Goal: Ask a question

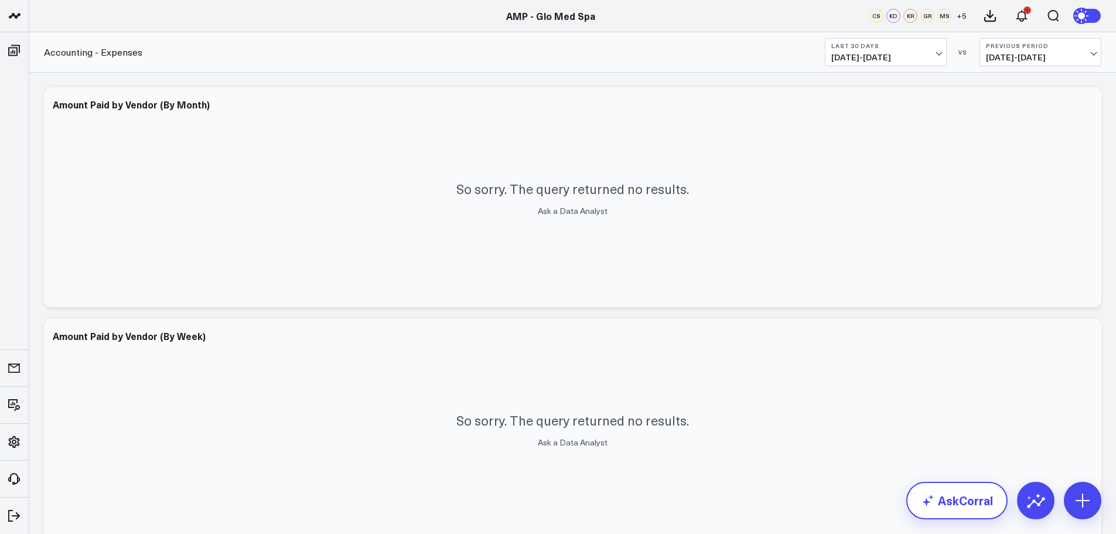
click at [950, 502] on link "AskCorral" at bounding box center [956, 499] width 101 height 37
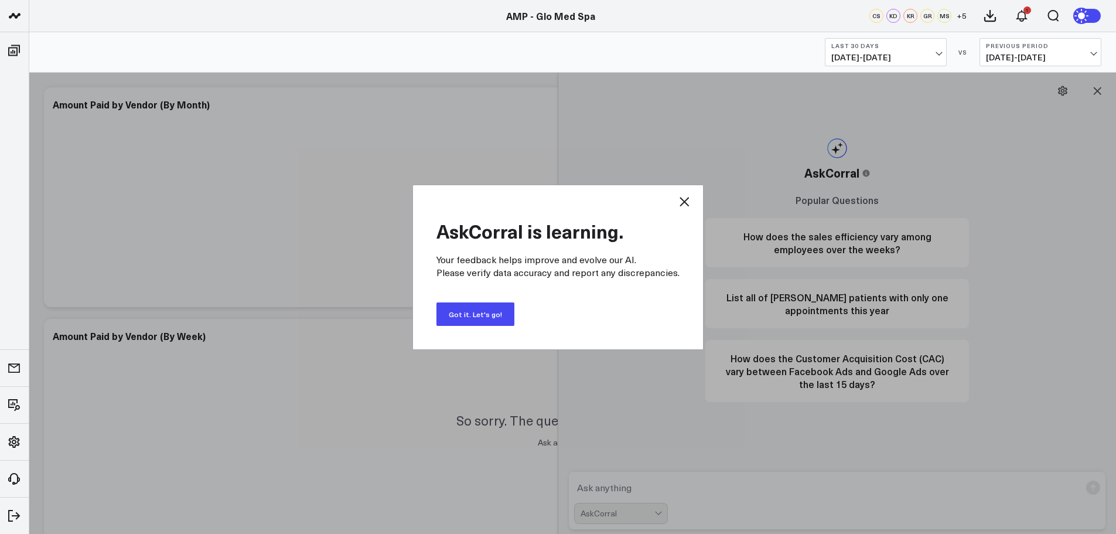
click at [477, 310] on button "Got it. Let's go!" at bounding box center [475, 313] width 78 height 23
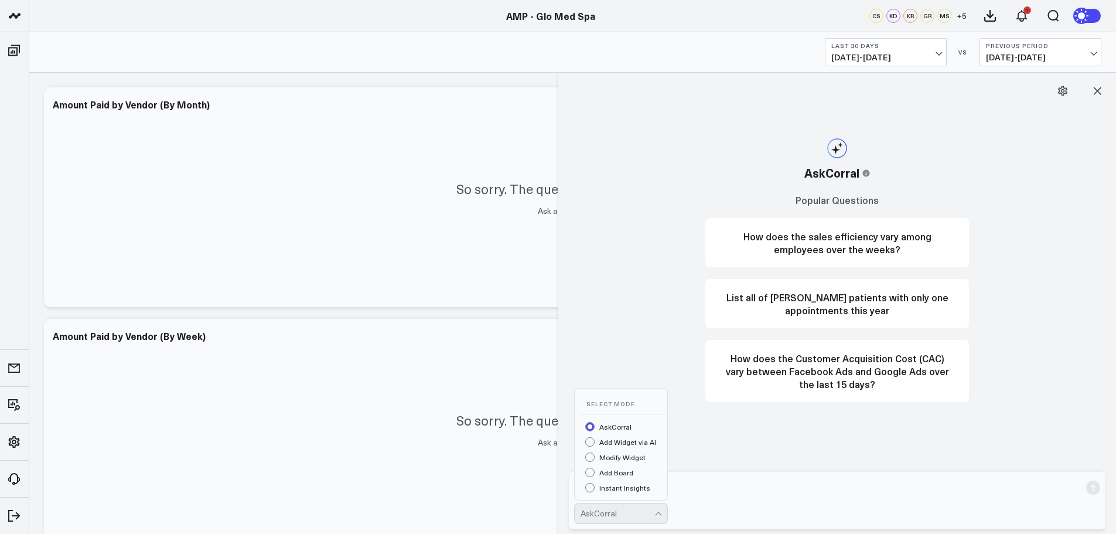
click at [661, 512] on div at bounding box center [659, 513] width 10 height 20
click at [752, 498] on form "AskCorral" at bounding box center [837, 500] width 537 height 57
click at [659, 490] on textarea at bounding box center [827, 487] width 506 height 21
type textarea "what is each provider service revenue per hour ytd"
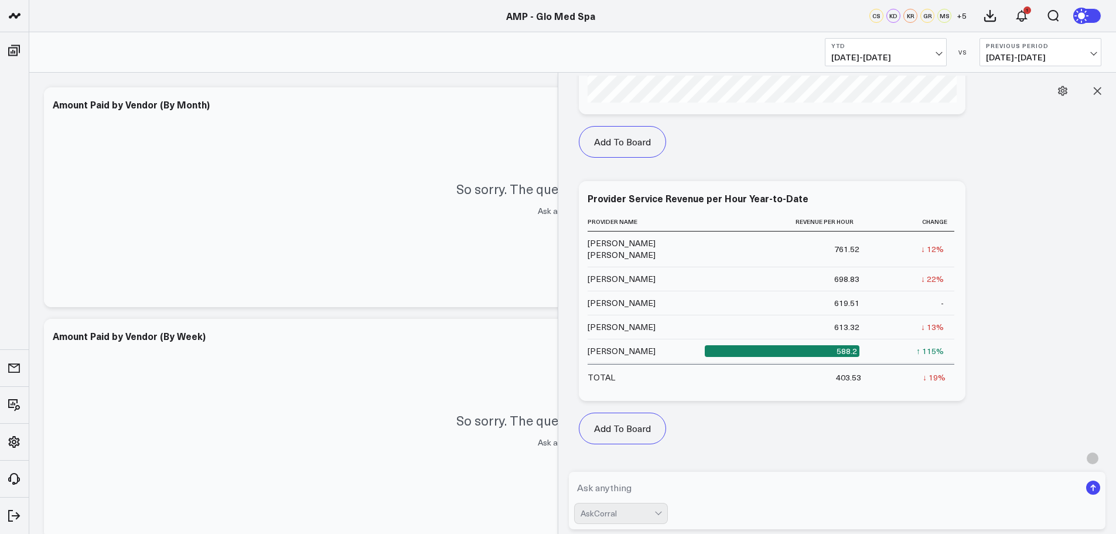
scroll to position [532, 0]
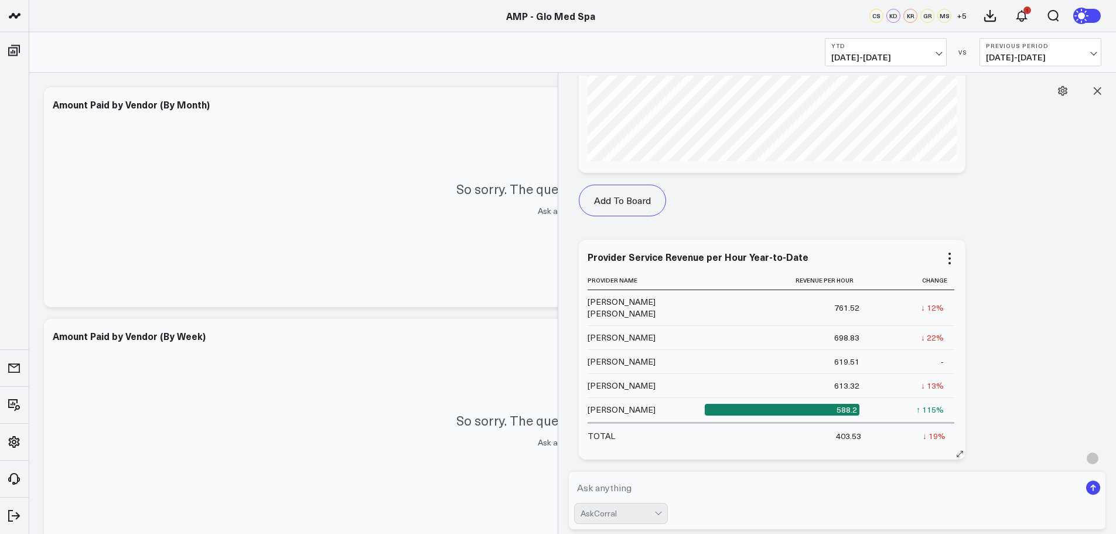
click at [959, 453] on icon at bounding box center [959, 453] width 9 height 9
drag, startPoint x: 971, startPoint y: 451, endPoint x: 995, endPoint y: 444, distance: 25.0
click at [995, 444] on div "Add To Board Executive Summary Accounting - Expenses Finance Operations Patient…" at bounding box center [898, 233] width 651 height 573
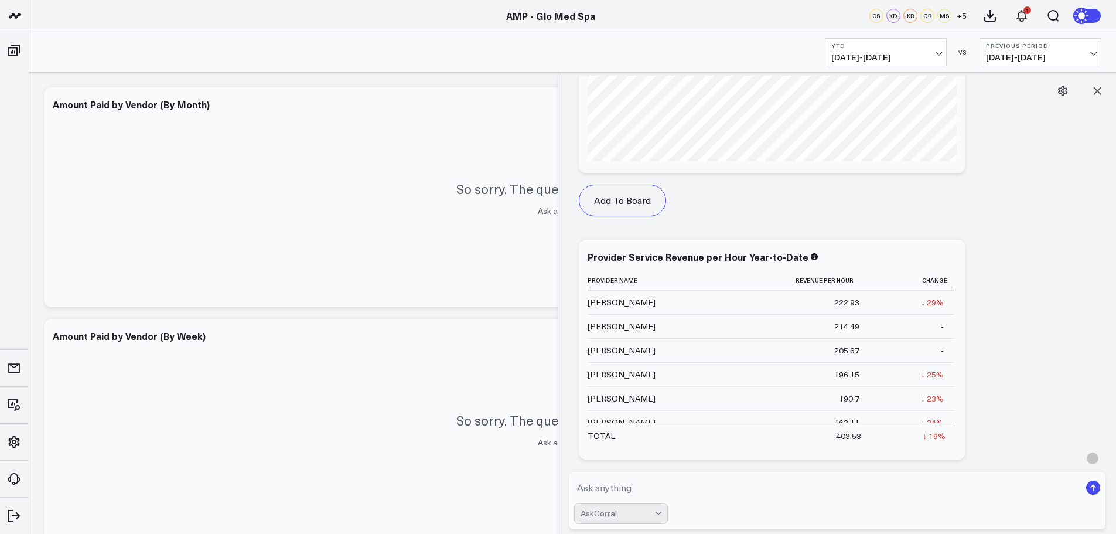
scroll to position [766, 0]
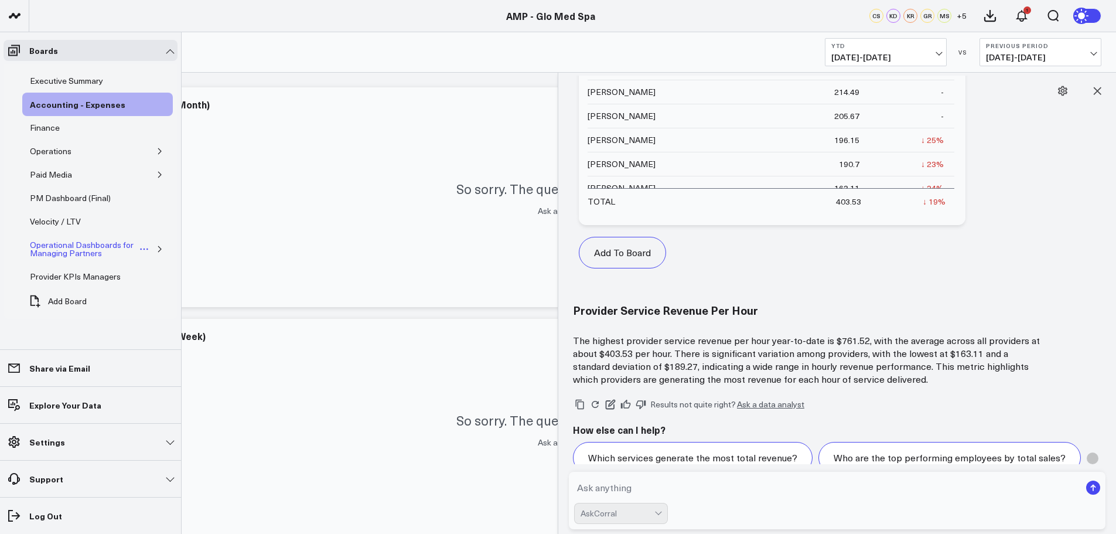
click at [44, 244] on div "Operational Dashboards for Managing Partners" at bounding box center [83, 249] width 112 height 22
click at [158, 245] on icon "button" at bounding box center [159, 248] width 7 height 7
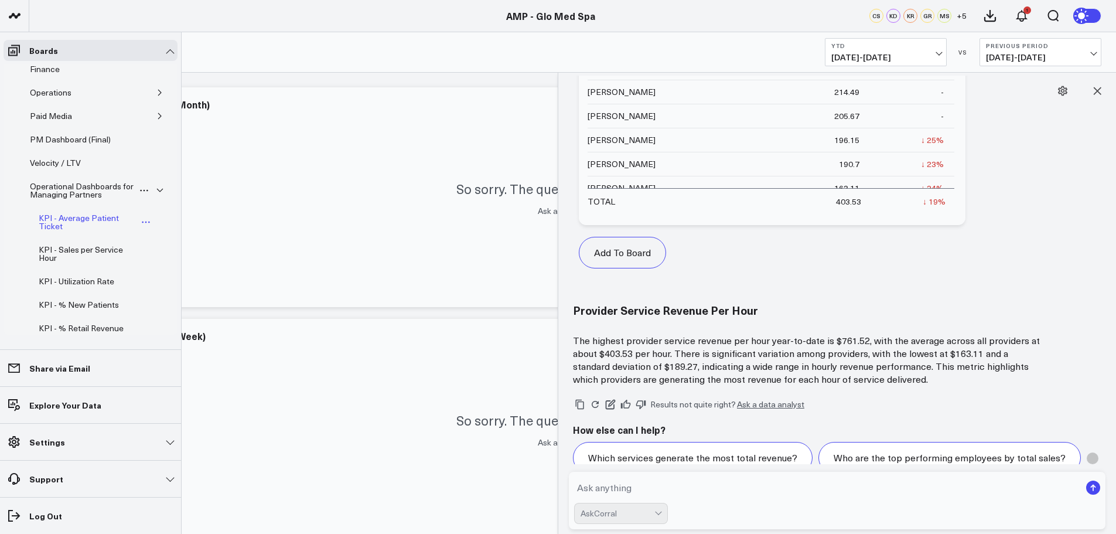
scroll to position [117, 0]
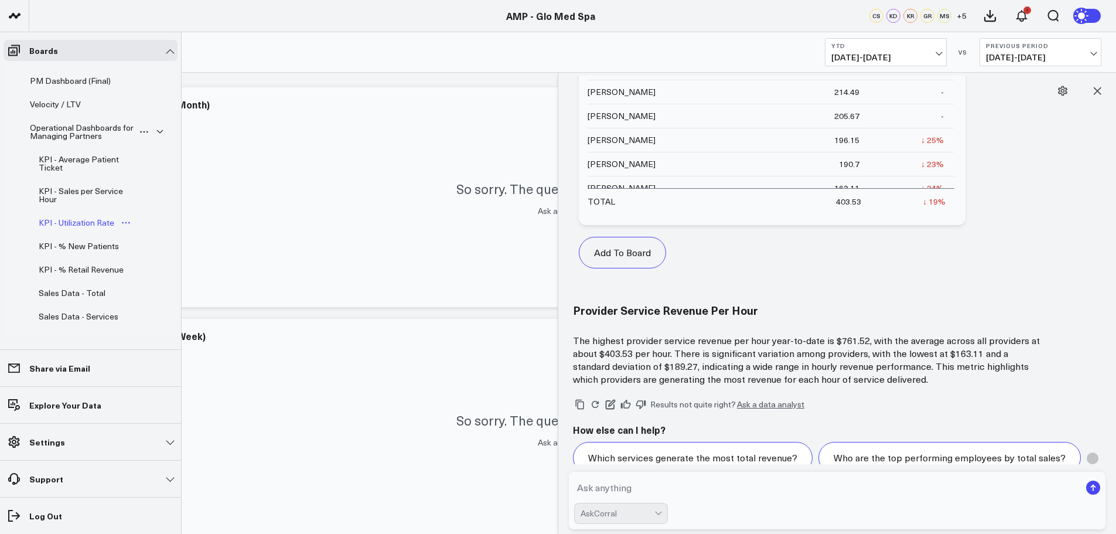
click at [96, 221] on div "KPI - Utilization Rate" at bounding box center [76, 223] width 81 height 14
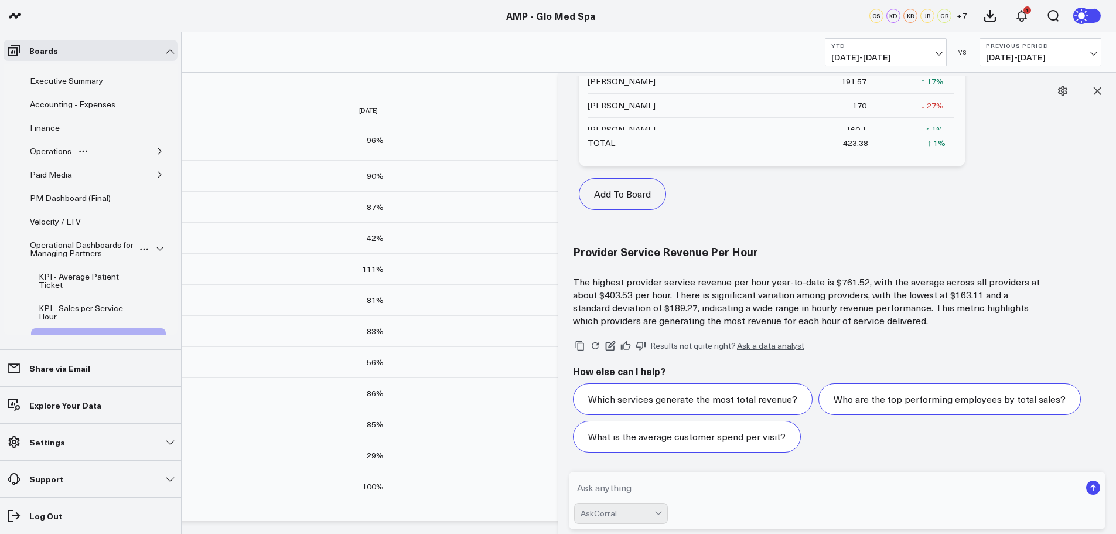
click at [156, 149] on icon "button" at bounding box center [159, 151] width 7 height 7
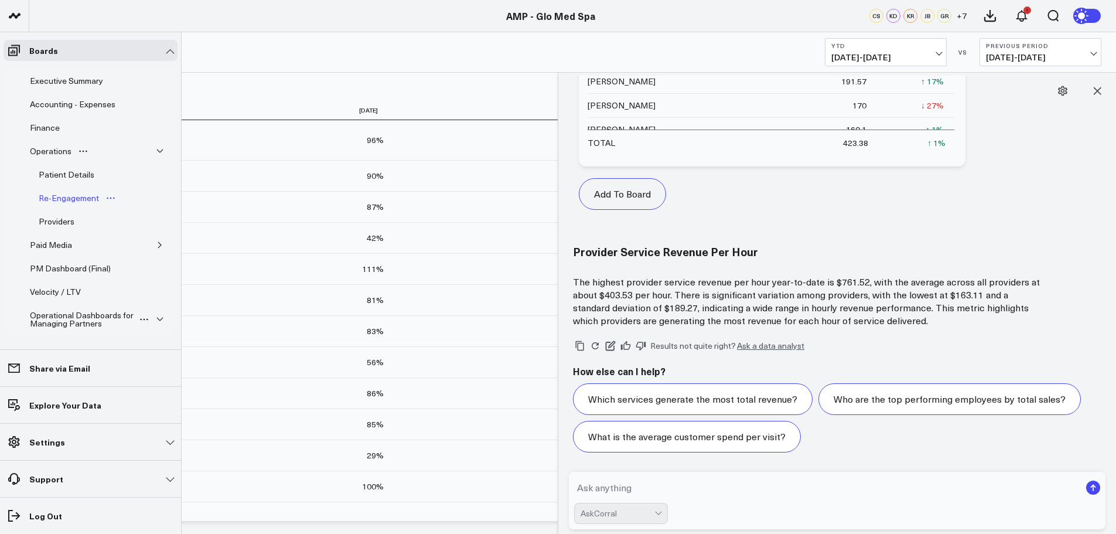
click at [66, 199] on div "Re-Engagement" at bounding box center [69, 198] width 66 height 14
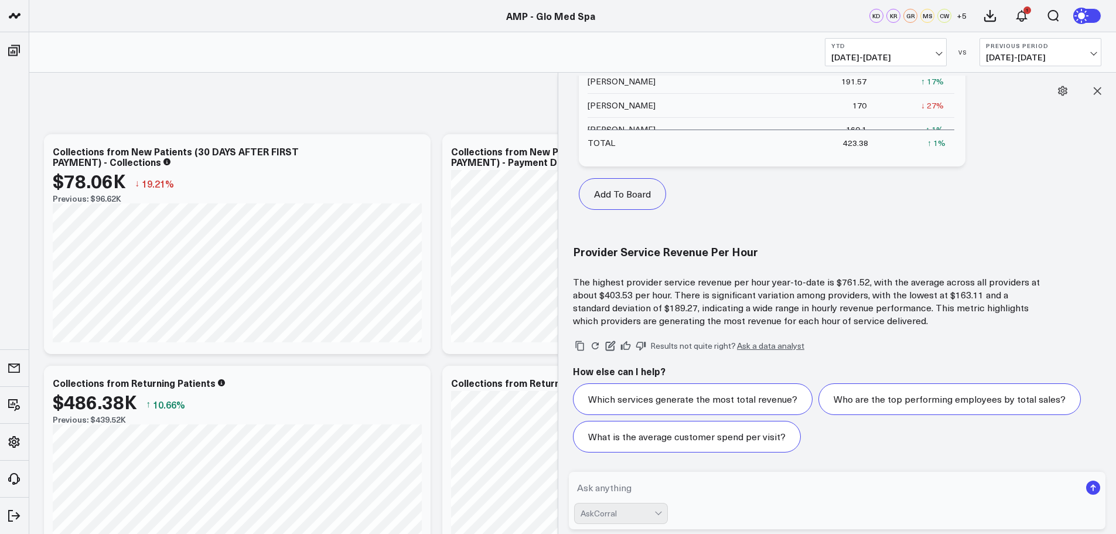
click at [635, 489] on textarea at bounding box center [827, 487] width 506 height 21
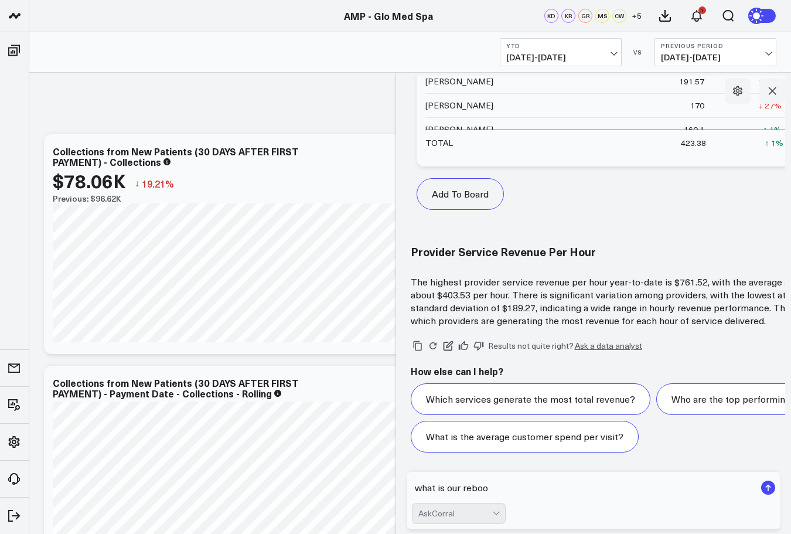
scroll to position [875, 0]
click at [508, 489] on textarea "what is our reboo" at bounding box center [584, 487] width 344 height 21
type textarea "what is our rebooking rate for 30 days"
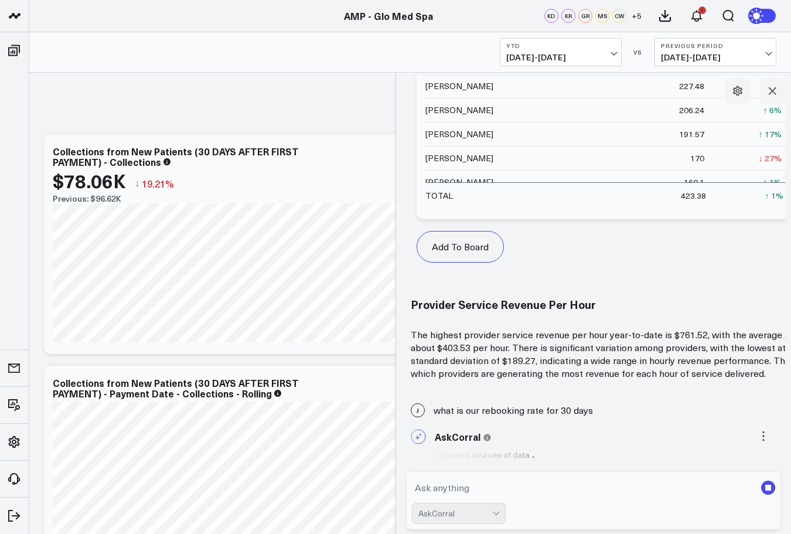
scroll to position [785, 0]
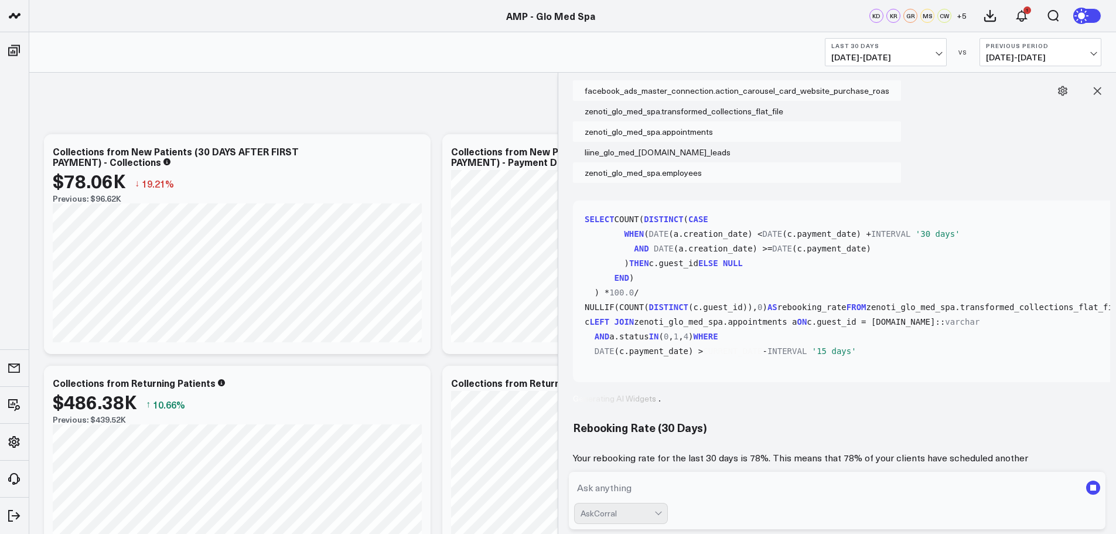
scroll to position [1192, 0]
